Goal: Task Accomplishment & Management: Complete application form

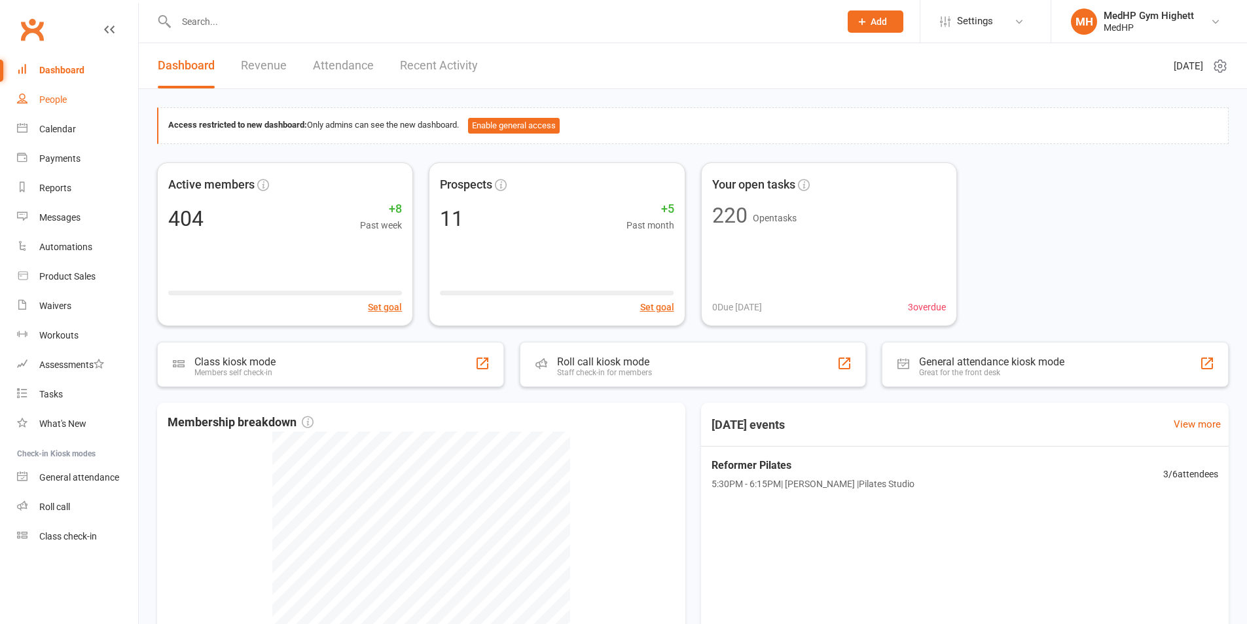
click at [54, 92] on link "People" at bounding box center [77, 99] width 121 height 29
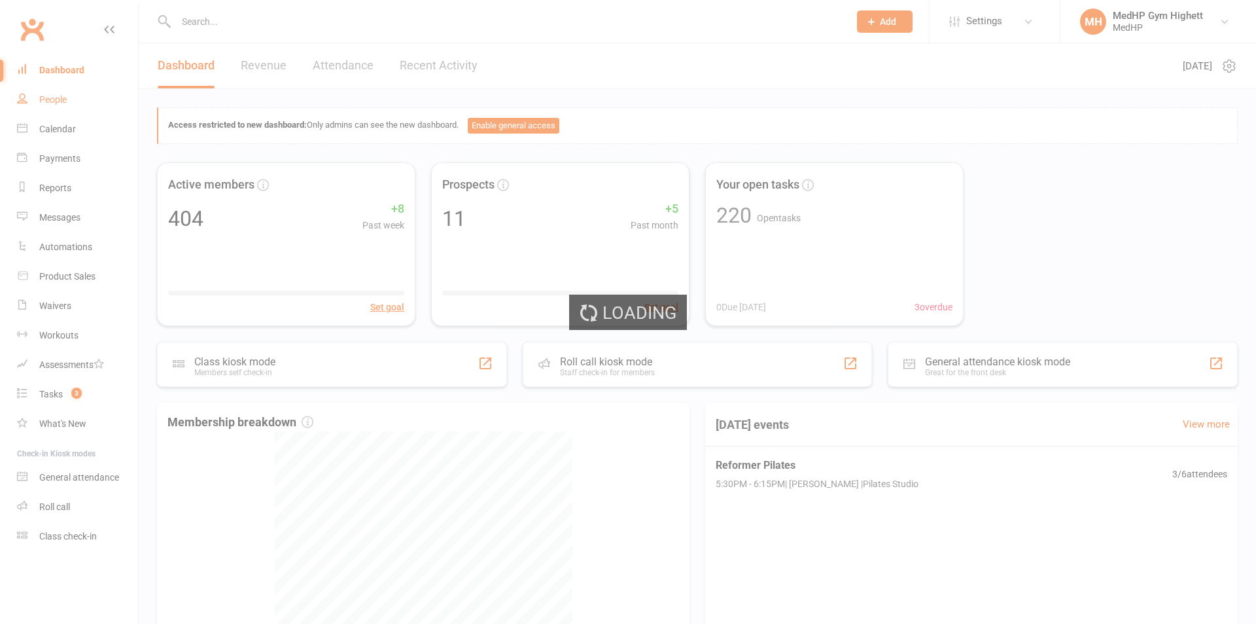
select select "100"
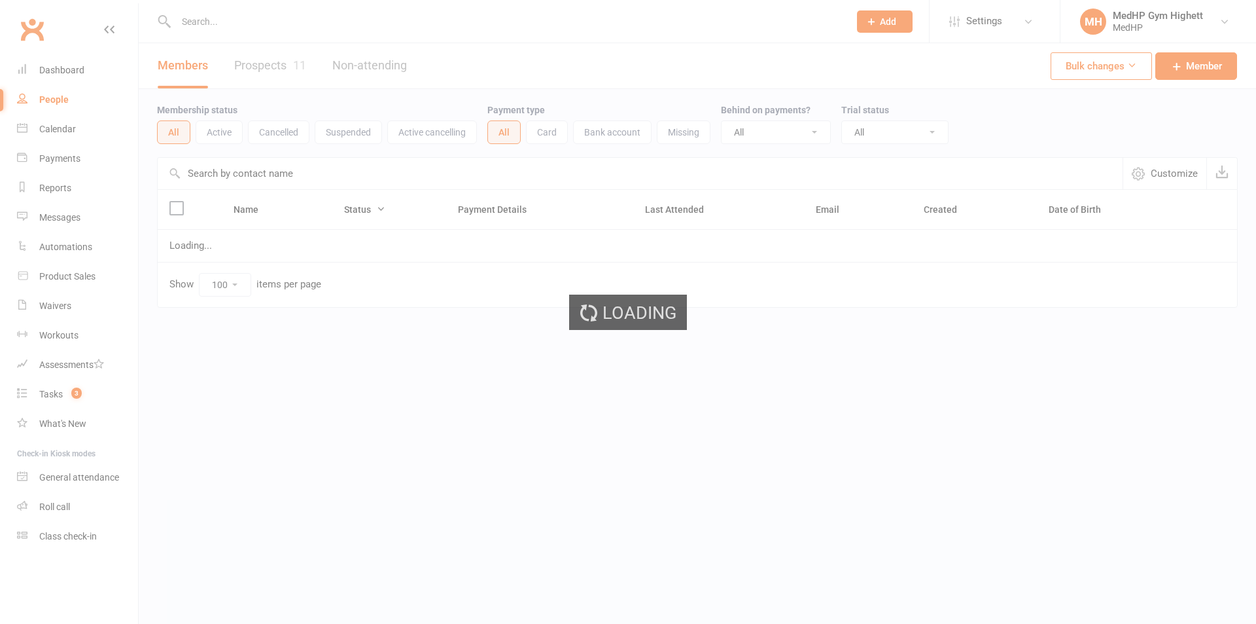
click at [333, 16] on input "text" at bounding box center [506, 21] width 668 height 18
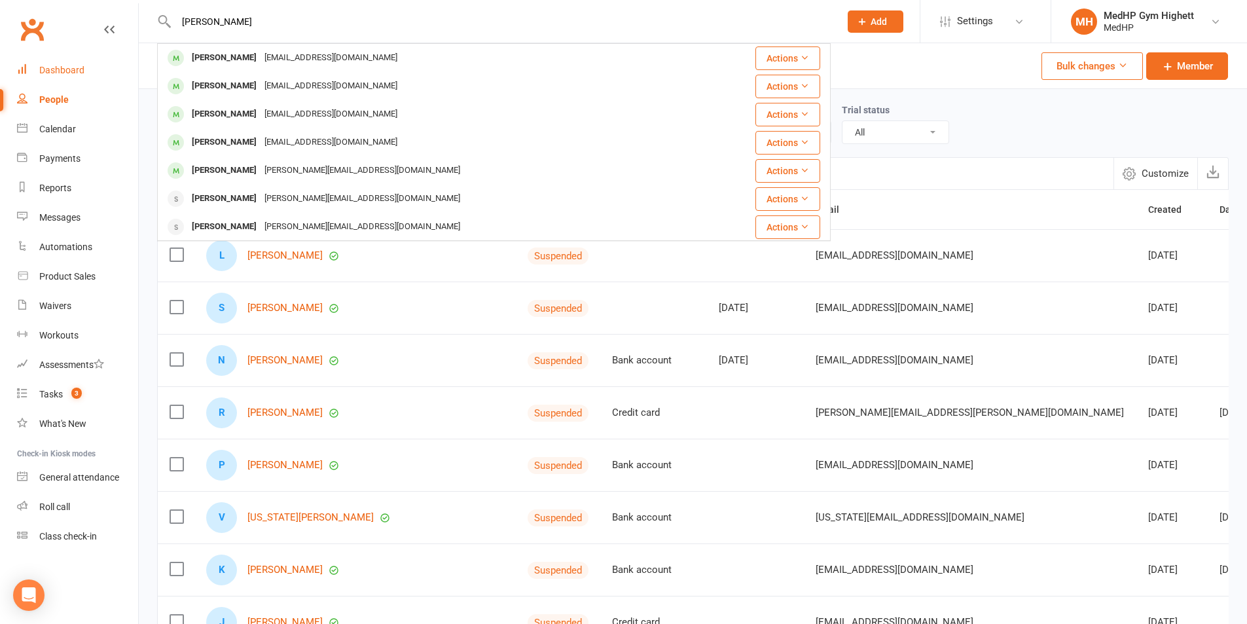
type input "[PERSON_NAME]"
click at [46, 65] on div "Dashboard" at bounding box center [61, 70] width 45 height 10
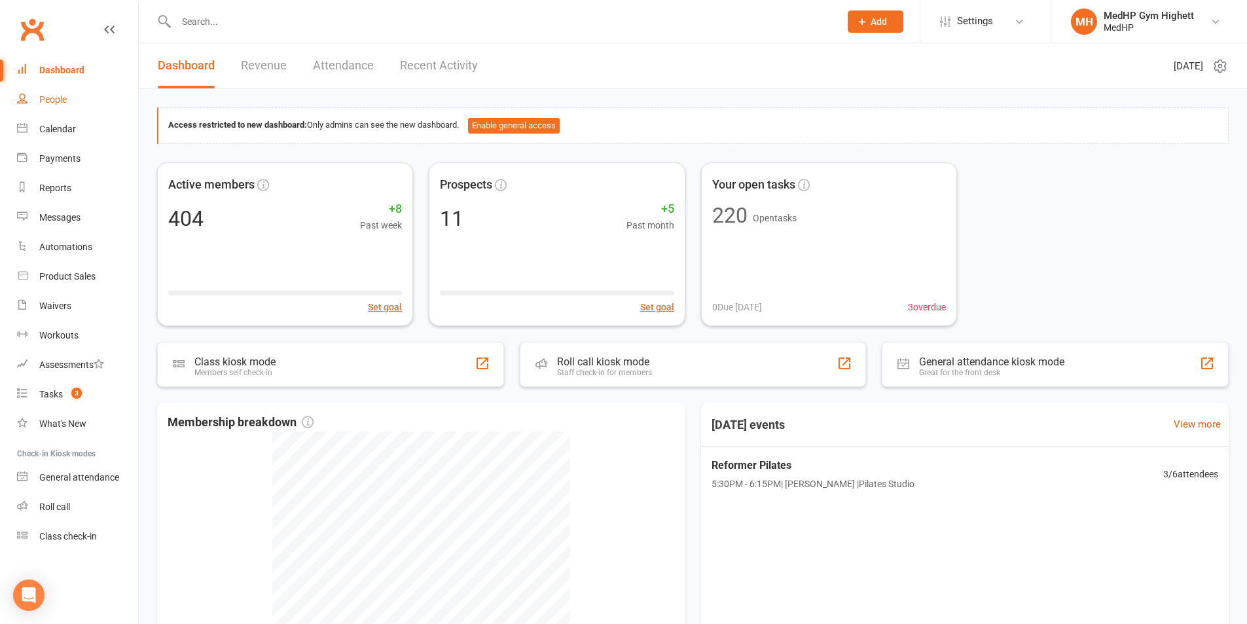
click at [56, 99] on div "People" at bounding box center [52, 99] width 27 height 10
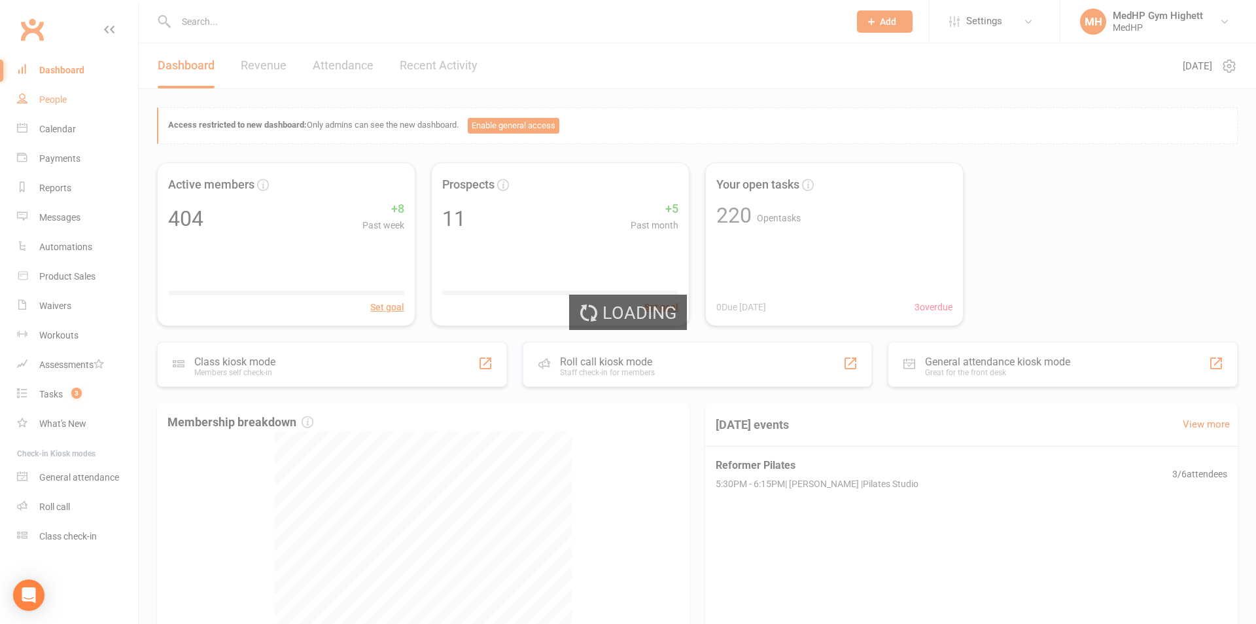
select select "100"
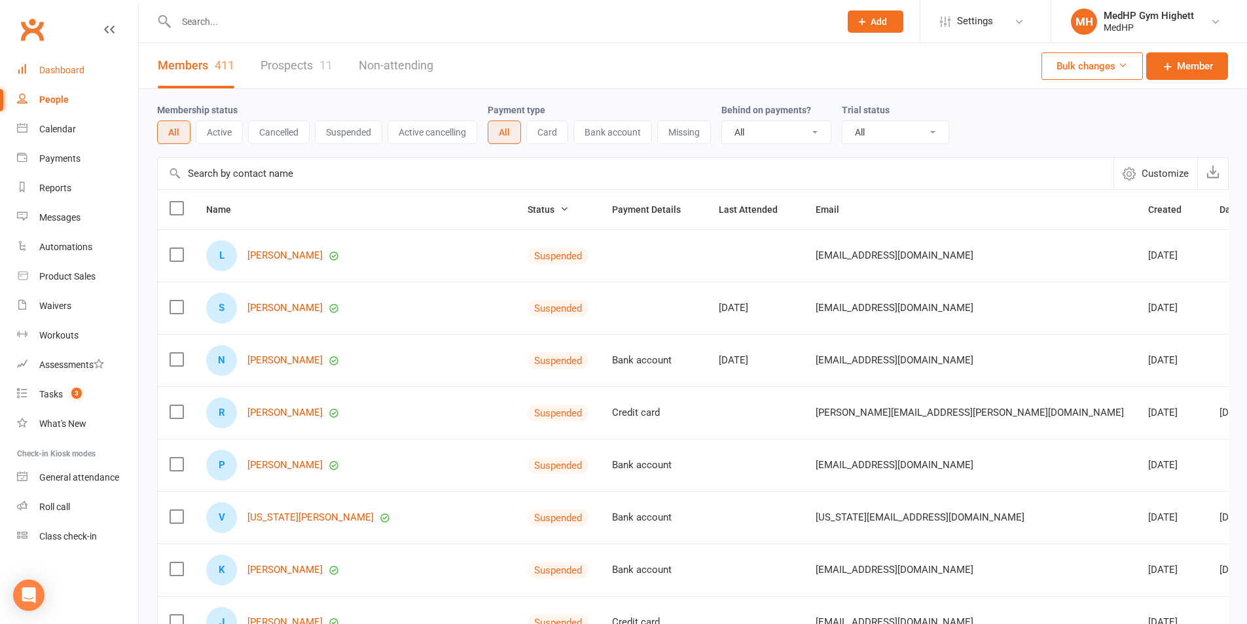
click at [66, 61] on link "Dashboard" at bounding box center [77, 70] width 121 height 29
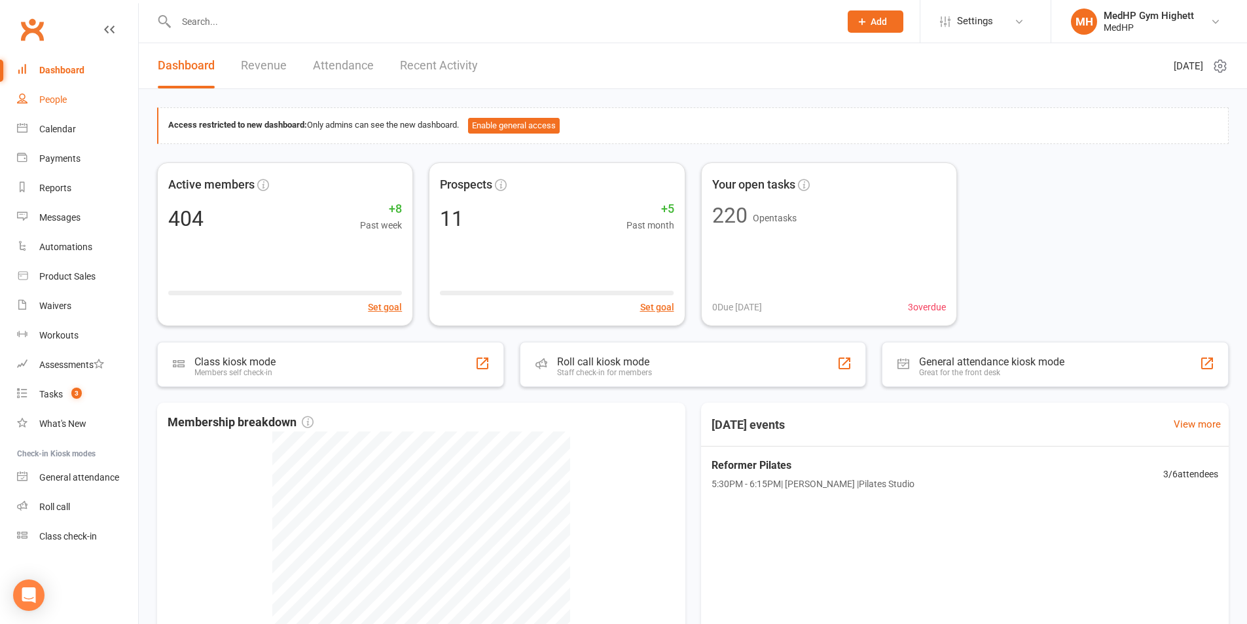
click at [60, 102] on div "People" at bounding box center [52, 99] width 27 height 10
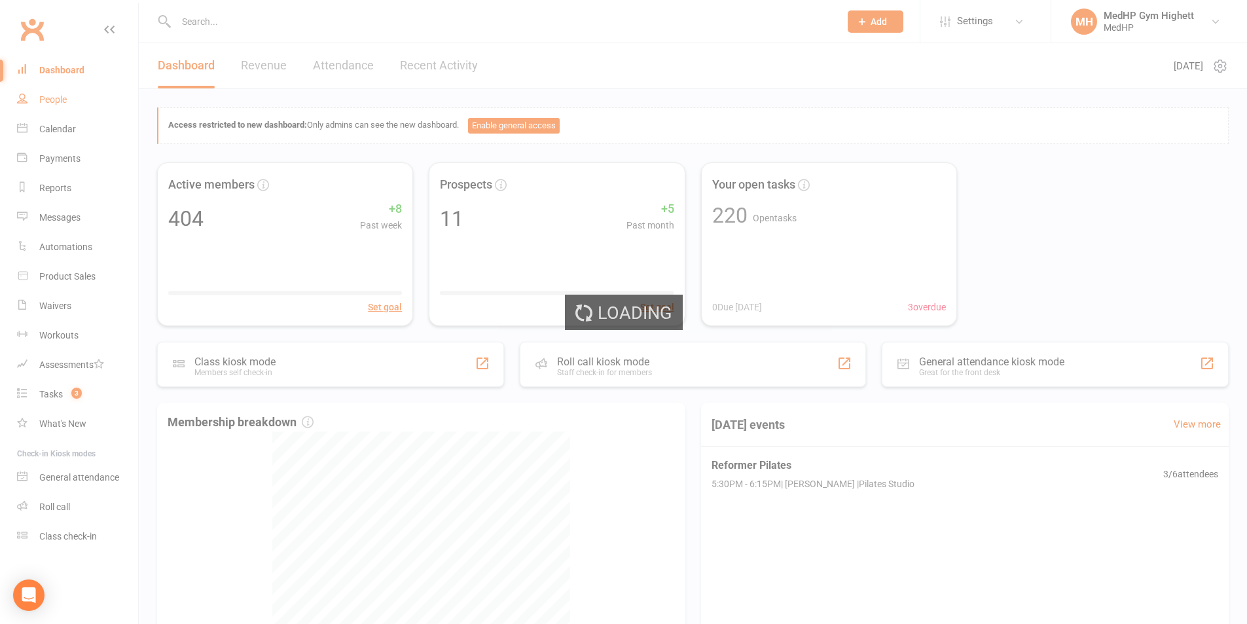
select select "100"
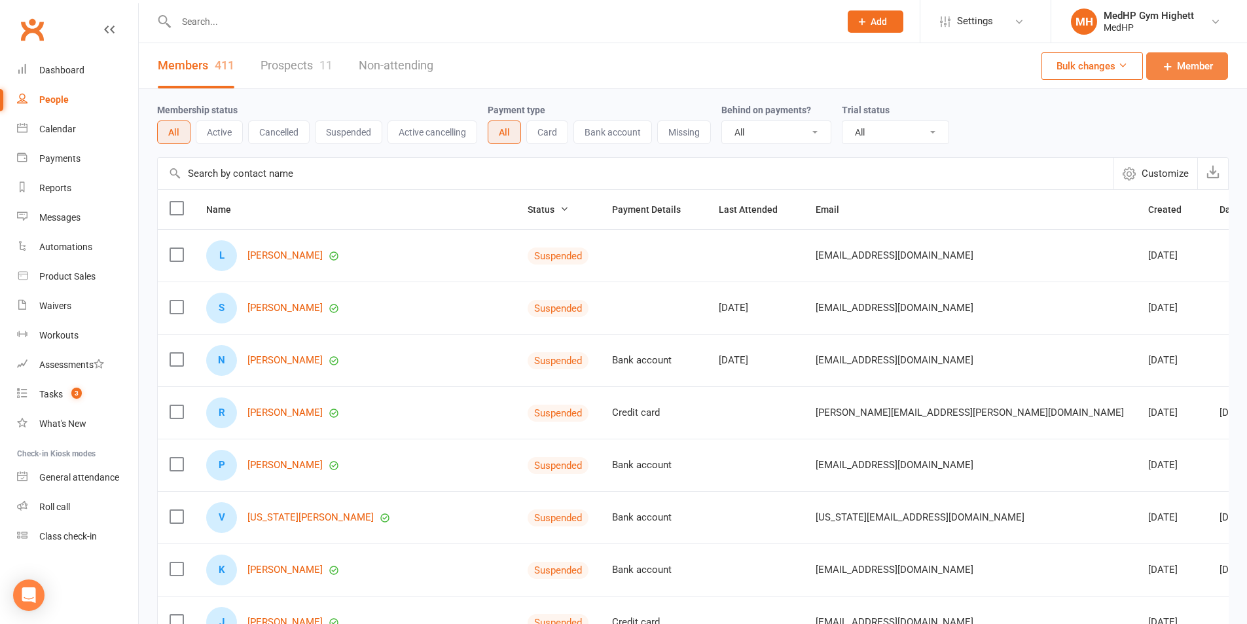
click at [1211, 60] on span "Member" at bounding box center [1195, 66] width 36 height 16
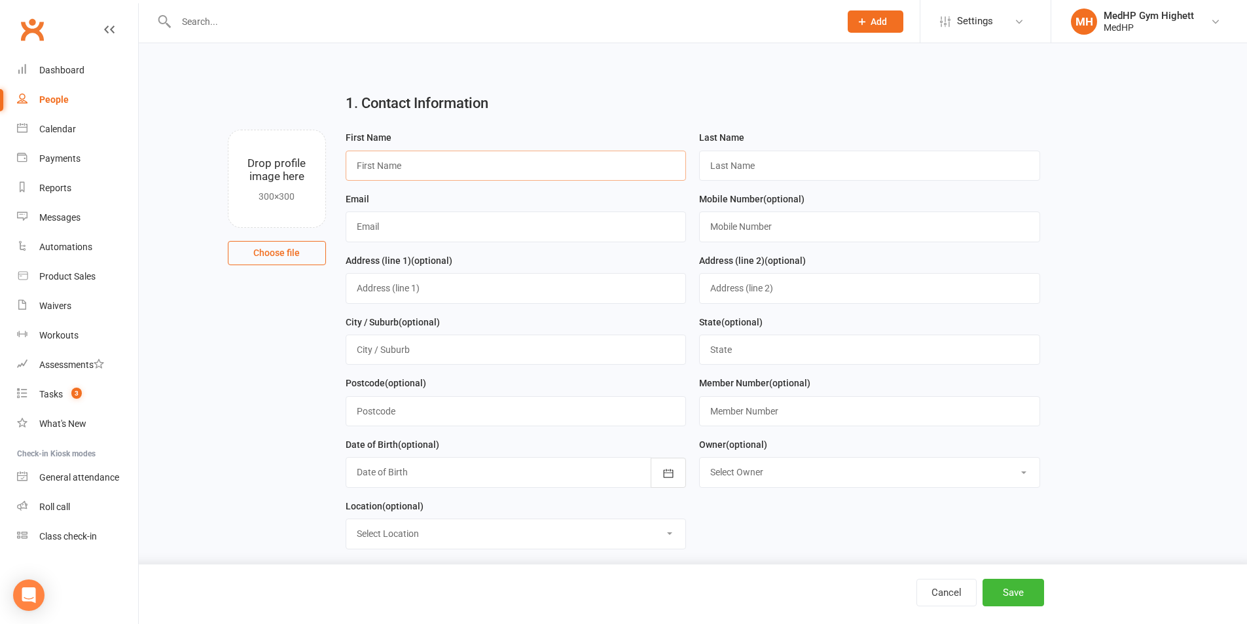
click at [432, 168] on input "text" at bounding box center [516, 166] width 341 height 30
type input "[PERSON_NAME]"
click at [804, 173] on input "text" at bounding box center [869, 166] width 341 height 30
type input "Wareham"
click at [943, 585] on button "Cancel" at bounding box center [946, 591] width 60 height 27
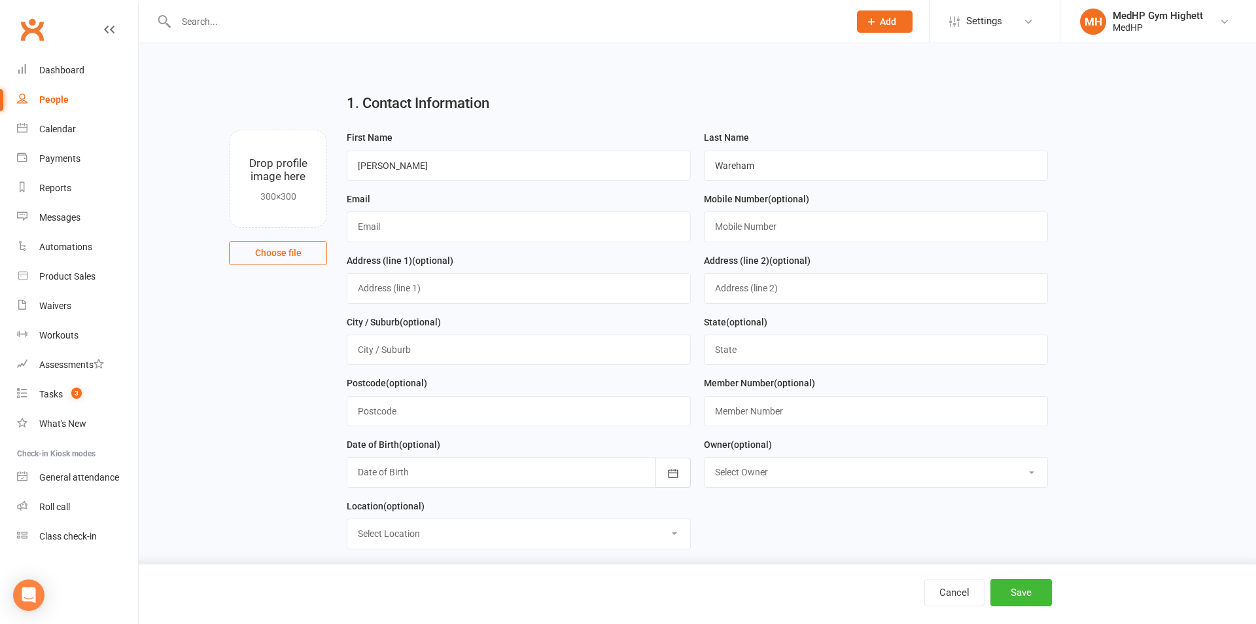
select select "100"
